Goal: Find contact information: Find contact information

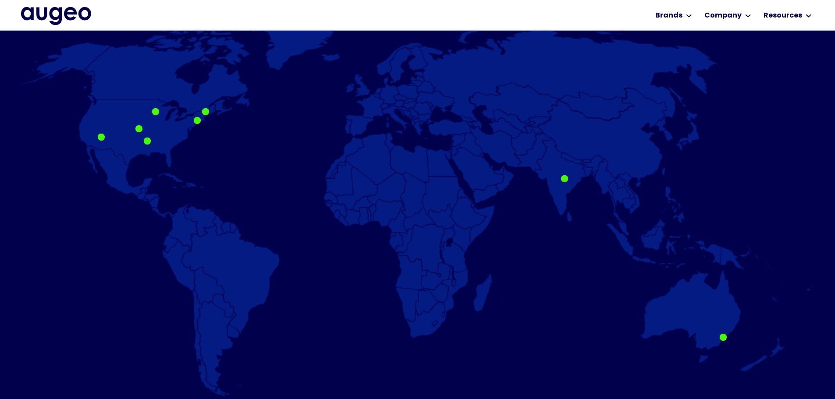
click at [141, 122] on img at bounding box center [417, 207] width 798 height 380
click at [141, 130] on div at bounding box center [138, 130] width 7 height 7
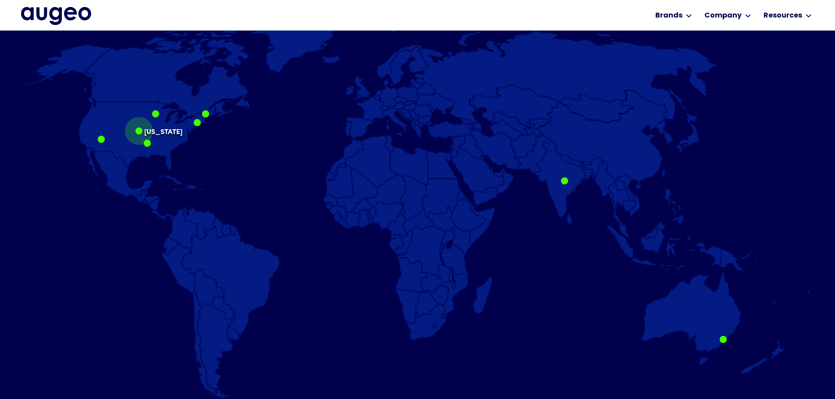
click at [139, 131] on div at bounding box center [138, 131] width 7 height 7
click at [138, 131] on div at bounding box center [138, 131] width 7 height 7
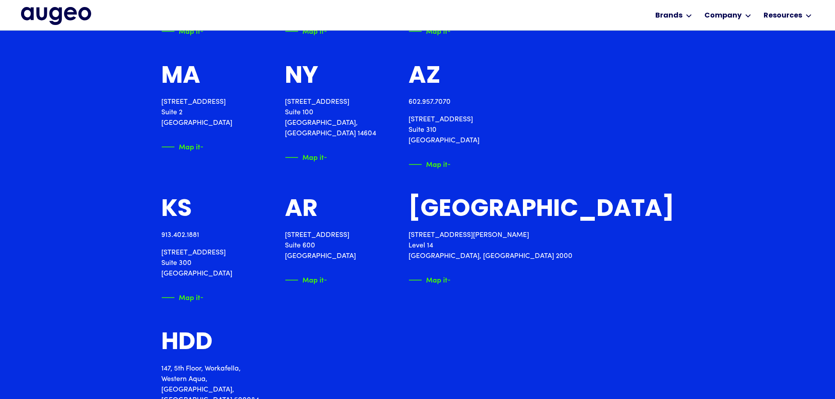
scroll to position [1192, 0]
drag, startPoint x: 216, startPoint y: 253, endPoint x: 162, endPoint y: 253, distance: 53.5
click at [162, 253] on p "[STREET_ADDRESS]" at bounding box center [196, 263] width 71 height 32
